Goal: Task Accomplishment & Management: Manage account settings

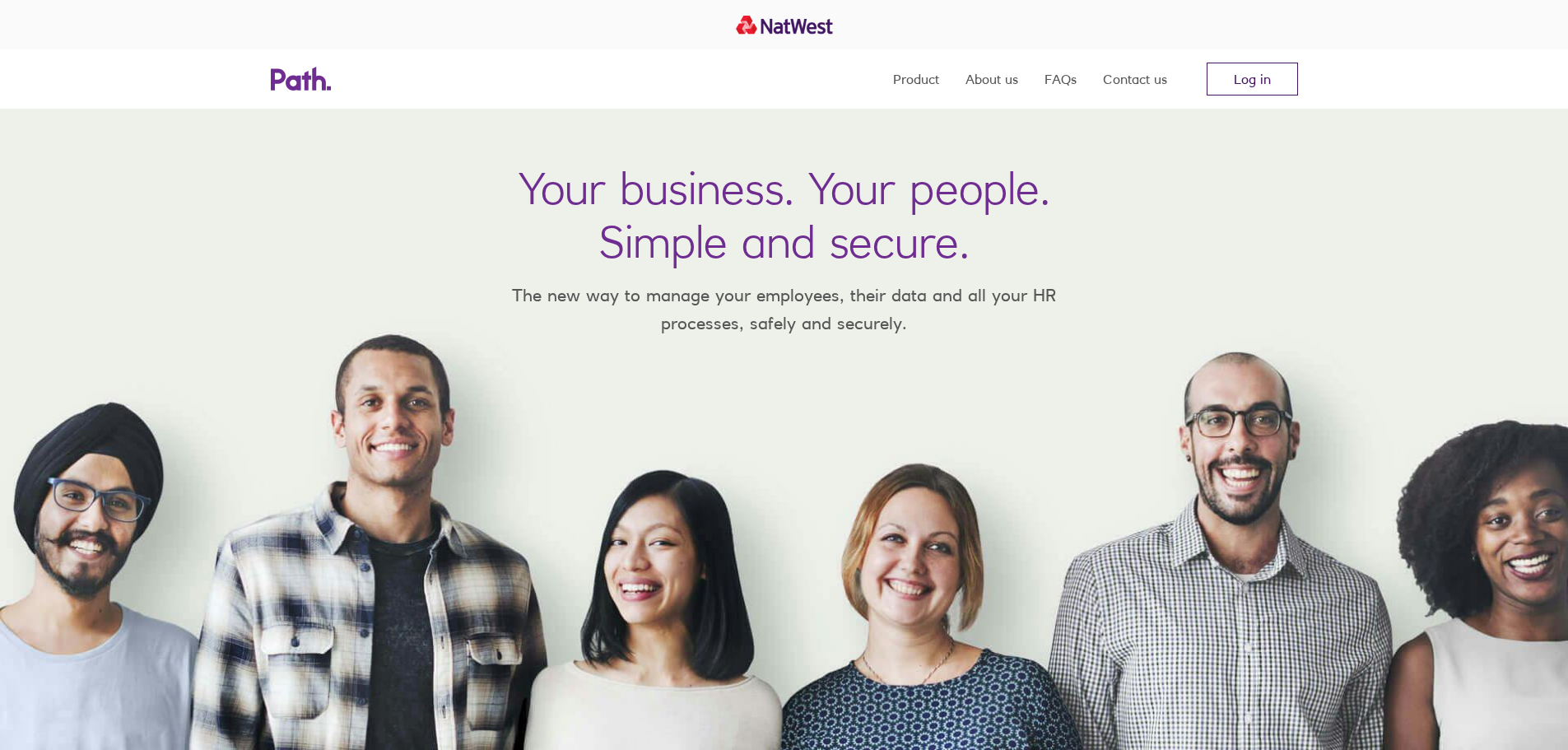
click at [1263, 83] on link "Log in" at bounding box center [1252, 79] width 91 height 33
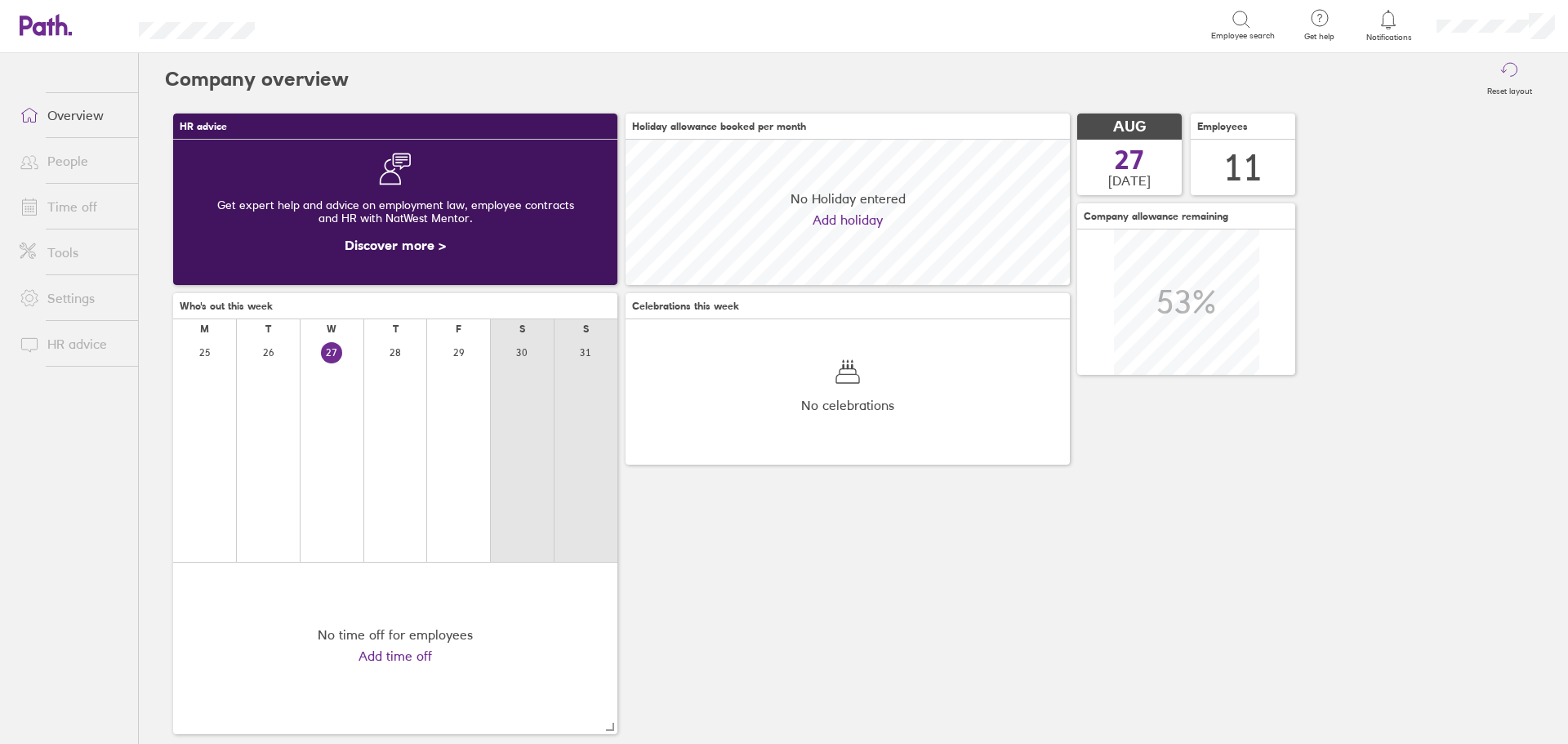
scroll to position [145, 444]
click at [71, 163] on link "People" at bounding box center [72, 161] width 132 height 33
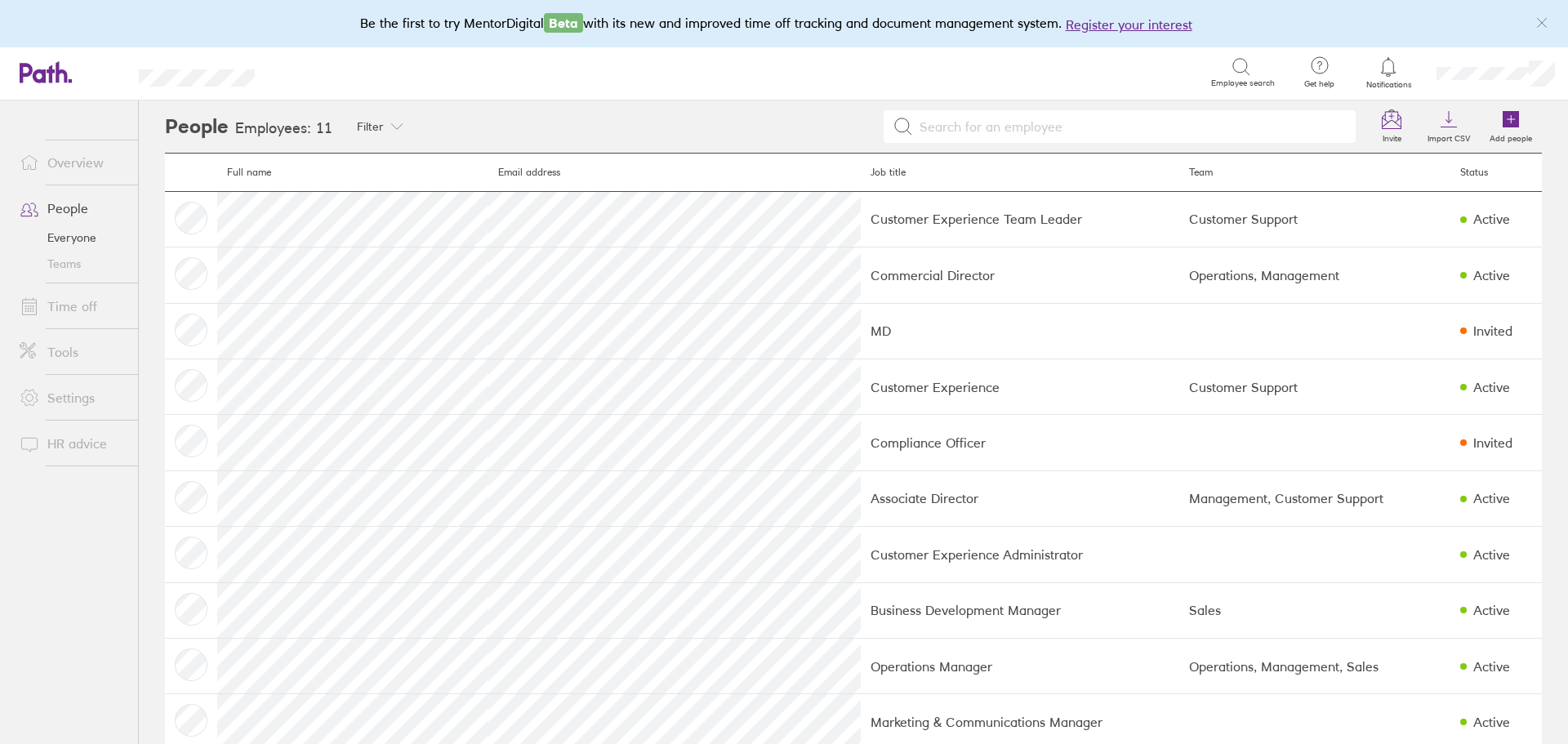
click at [89, 297] on link "Time off" at bounding box center [72, 306] width 132 height 33
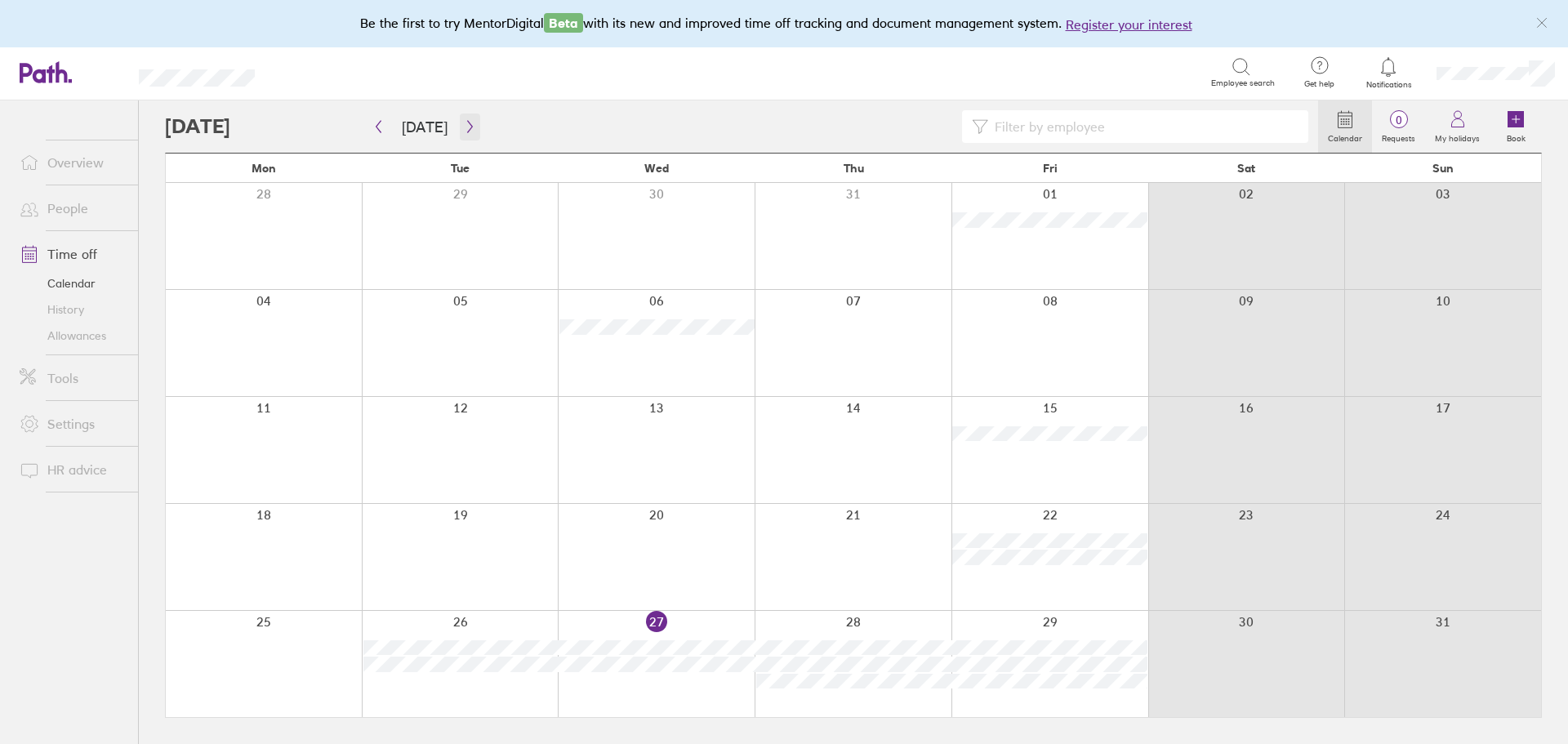
click at [469, 133] on icon "button" at bounding box center [470, 126] width 12 height 13
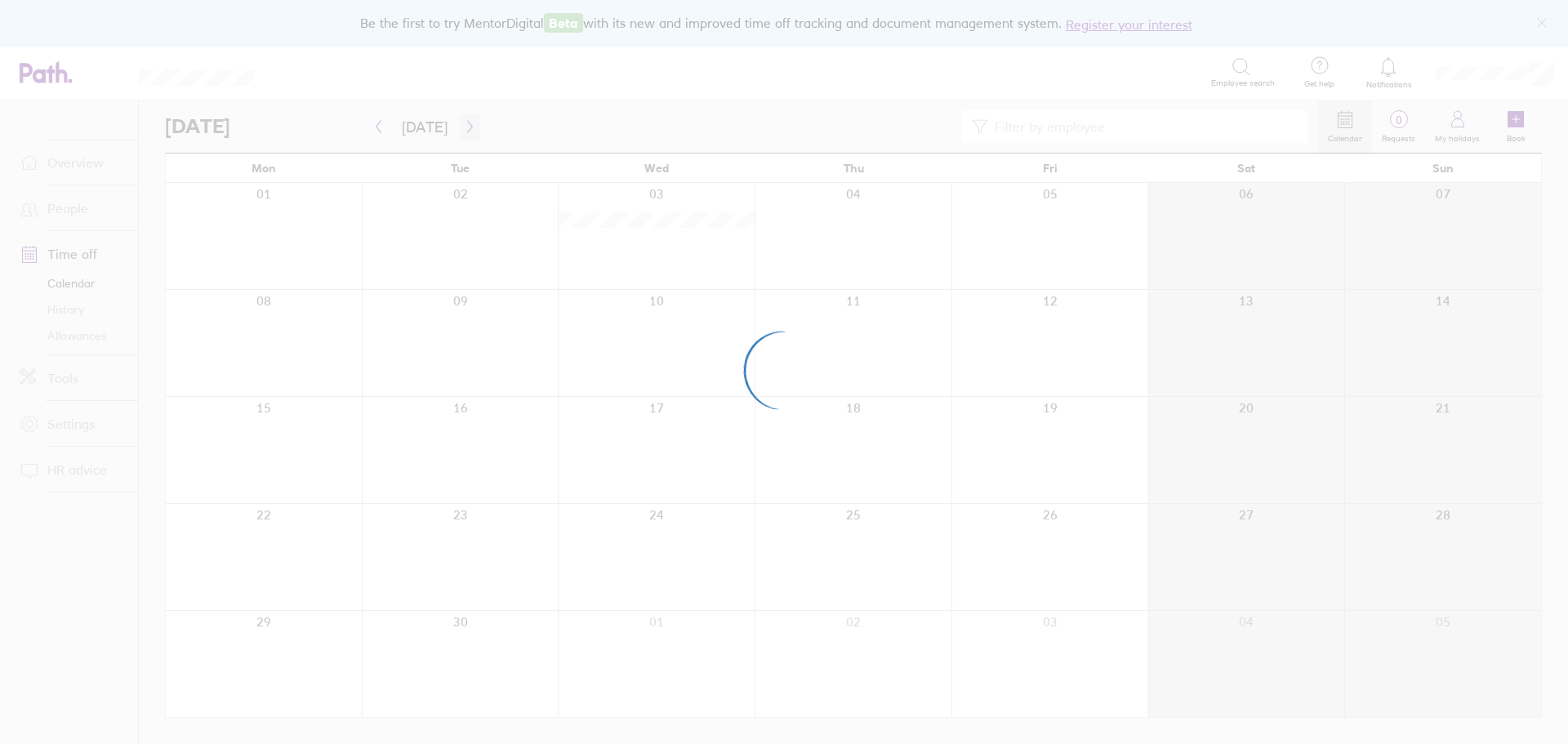
click at [469, 133] on div at bounding box center [784, 372] width 1568 height 744
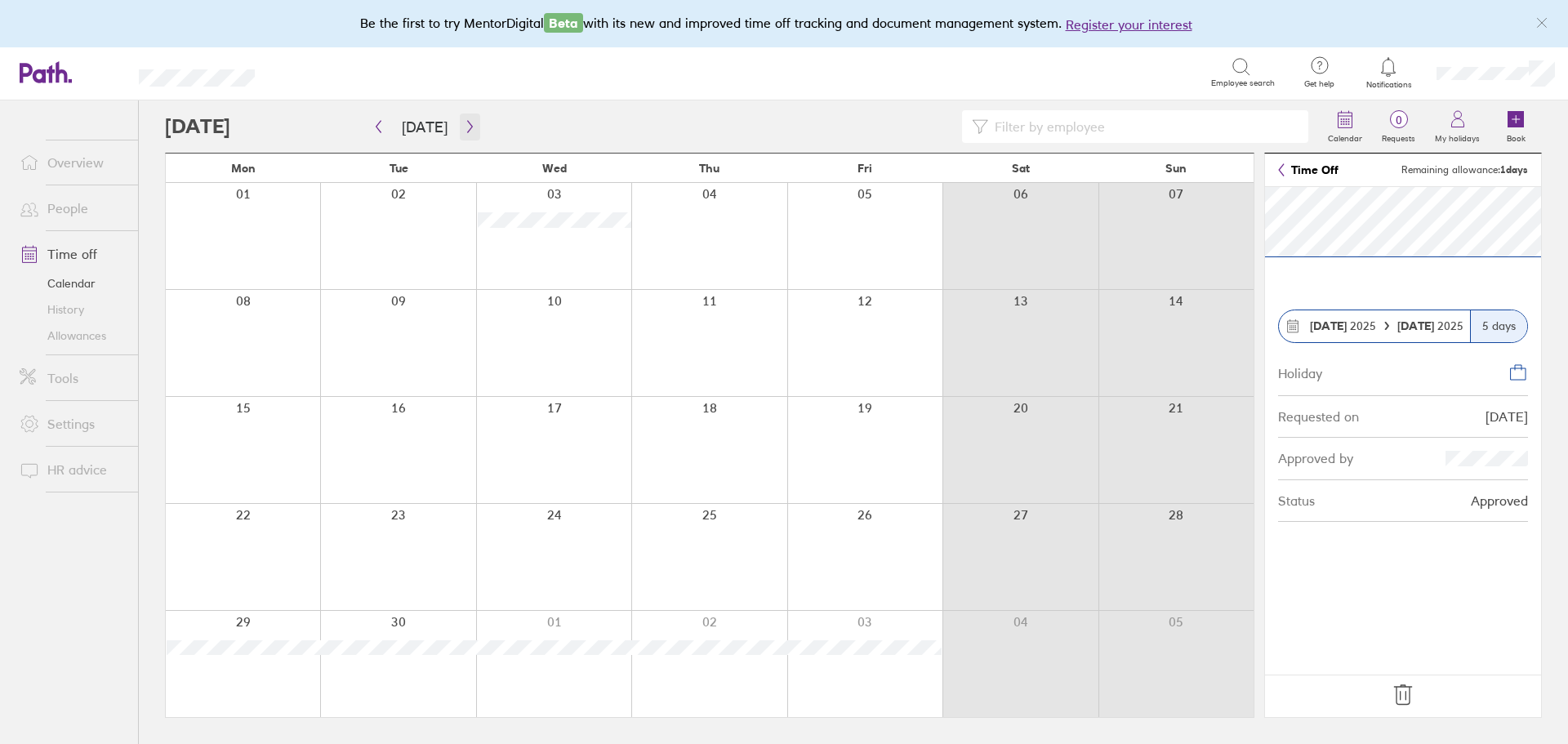
click at [464, 126] on icon "button" at bounding box center [470, 126] width 12 height 13
click at [1288, 169] on link "Time Off" at bounding box center [1308, 169] width 60 height 13
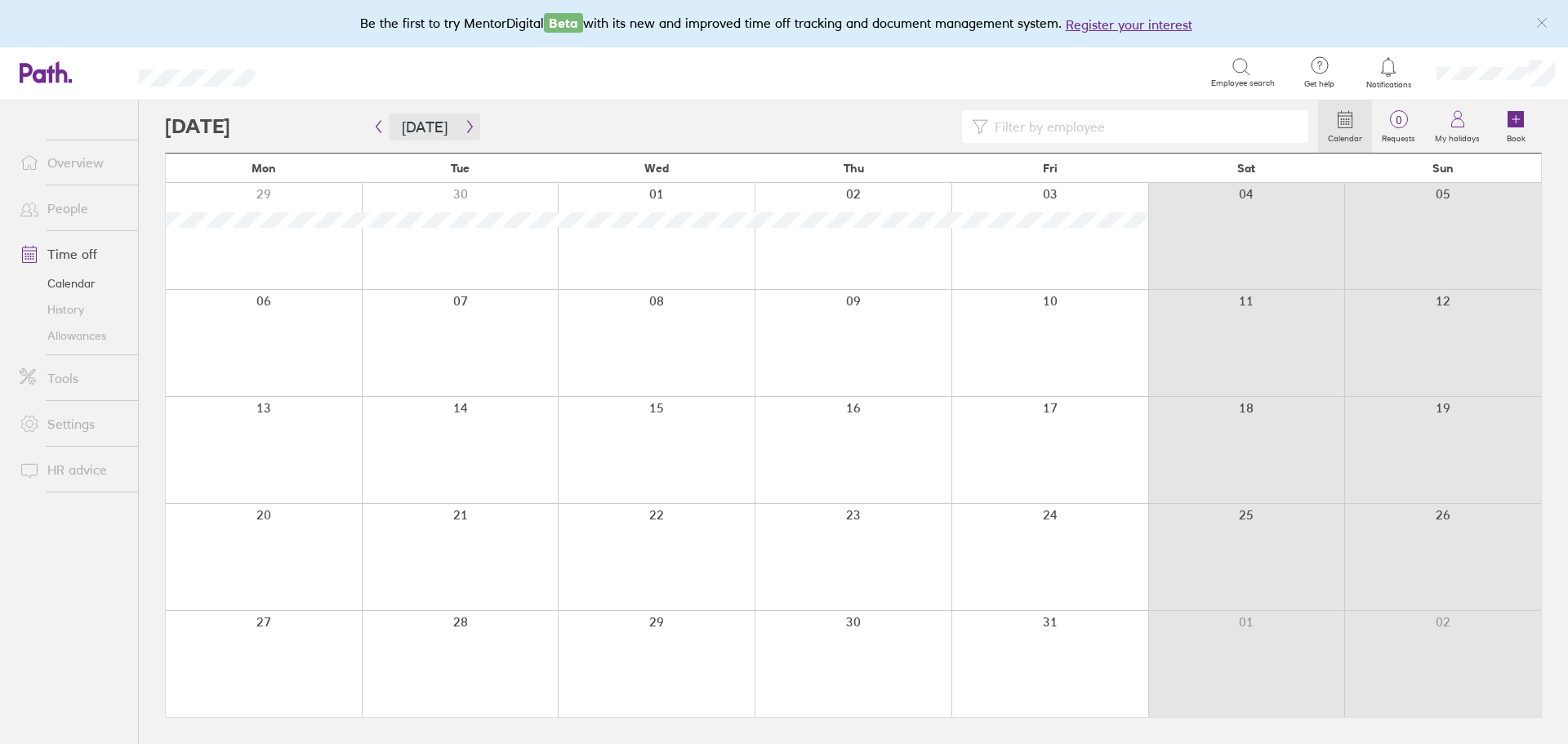
click at [454, 124] on span "[DATE]" at bounding box center [424, 126] width 111 height 27
click at [464, 125] on icon "button" at bounding box center [470, 126] width 12 height 13
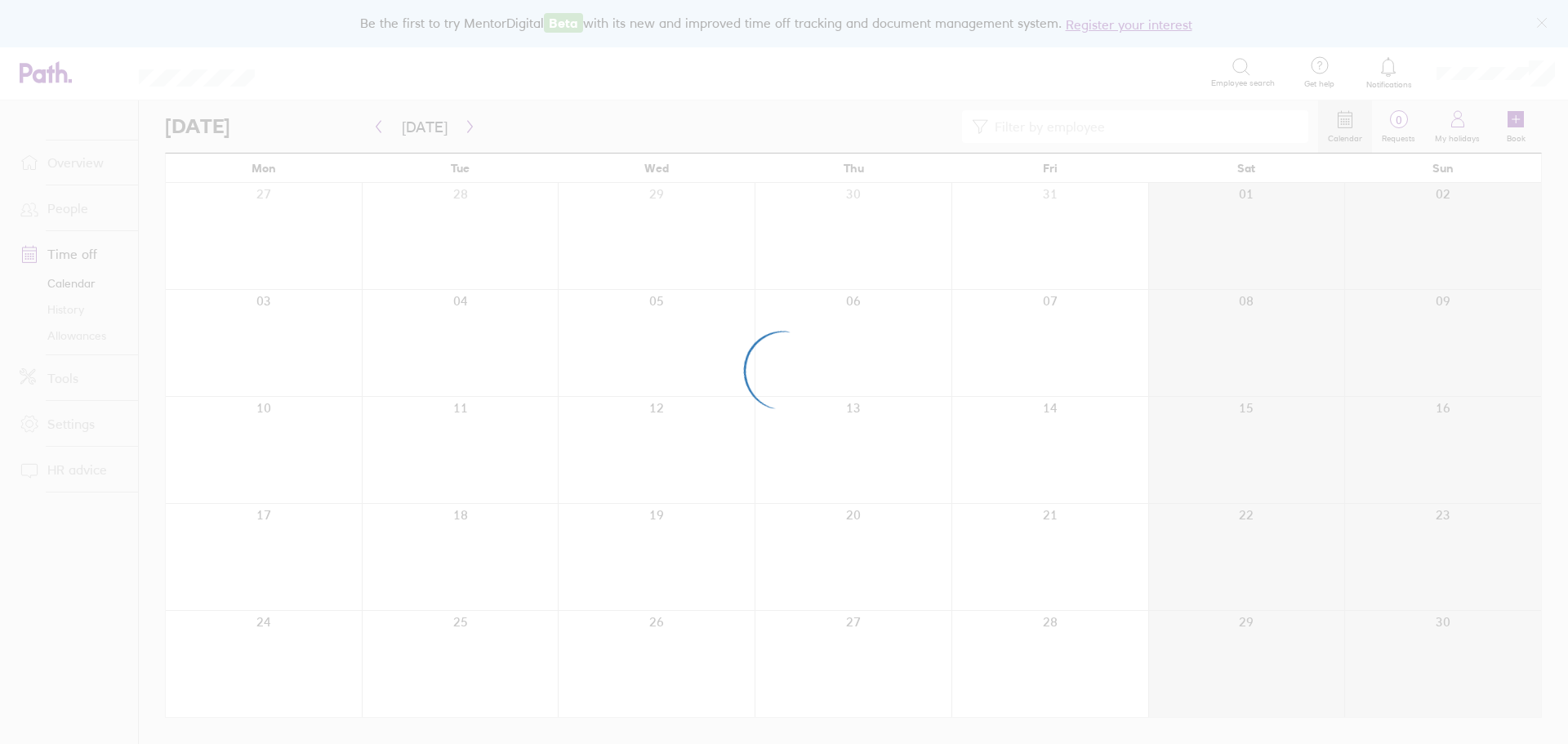
click at [378, 130] on div at bounding box center [784, 372] width 1568 height 744
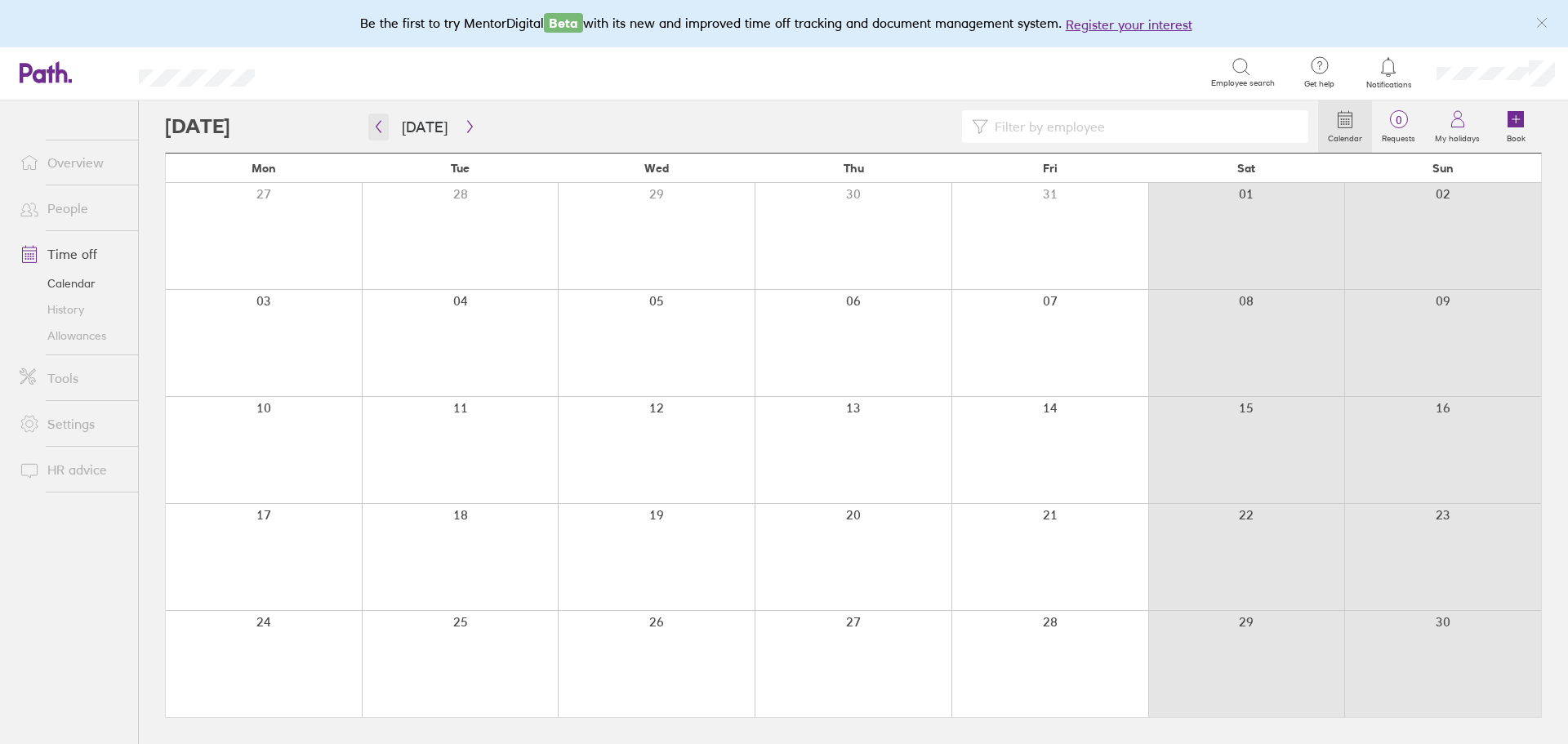
click at [378, 126] on icon "button" at bounding box center [378, 126] width 12 height 13
click at [467, 131] on icon "button" at bounding box center [470, 126] width 12 height 13
click at [469, 120] on icon "button" at bounding box center [470, 126] width 12 height 13
click at [374, 126] on icon "button" at bounding box center [378, 126] width 12 height 13
click at [371, 139] on button "button" at bounding box center [378, 126] width 21 height 27
